Goal: Find specific page/section: Find specific page/section

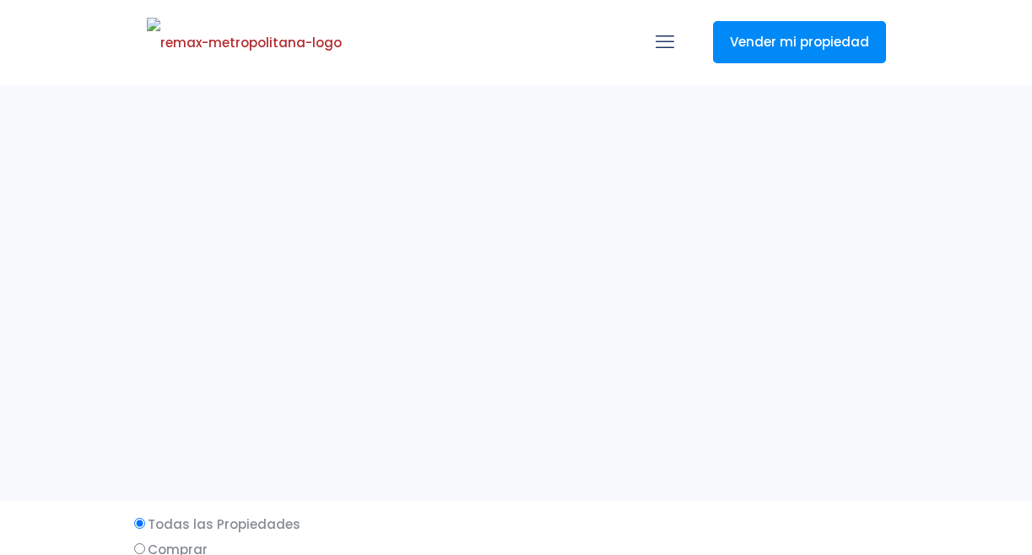
select select
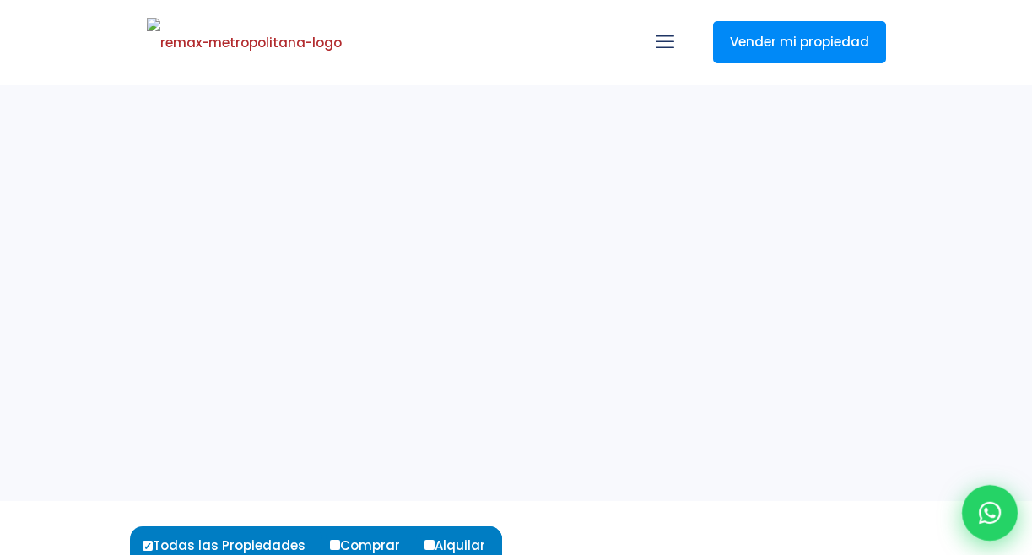
click at [997, 515] on icon at bounding box center [990, 513] width 22 height 22
